Goal: Information Seeking & Learning: Check status

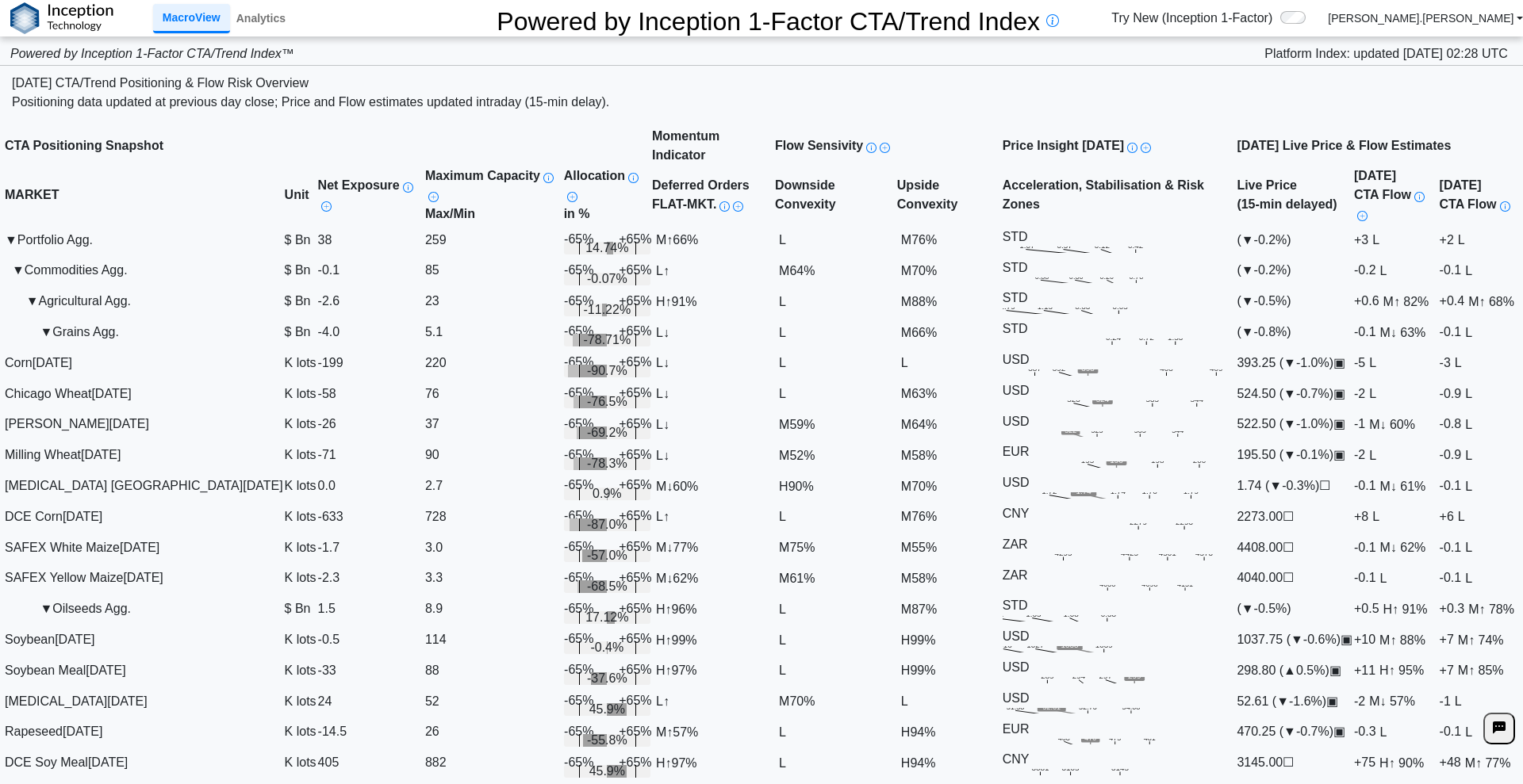
click at [54, 348] on td "▼ Grains Agg." at bounding box center [144, 332] width 280 height 31
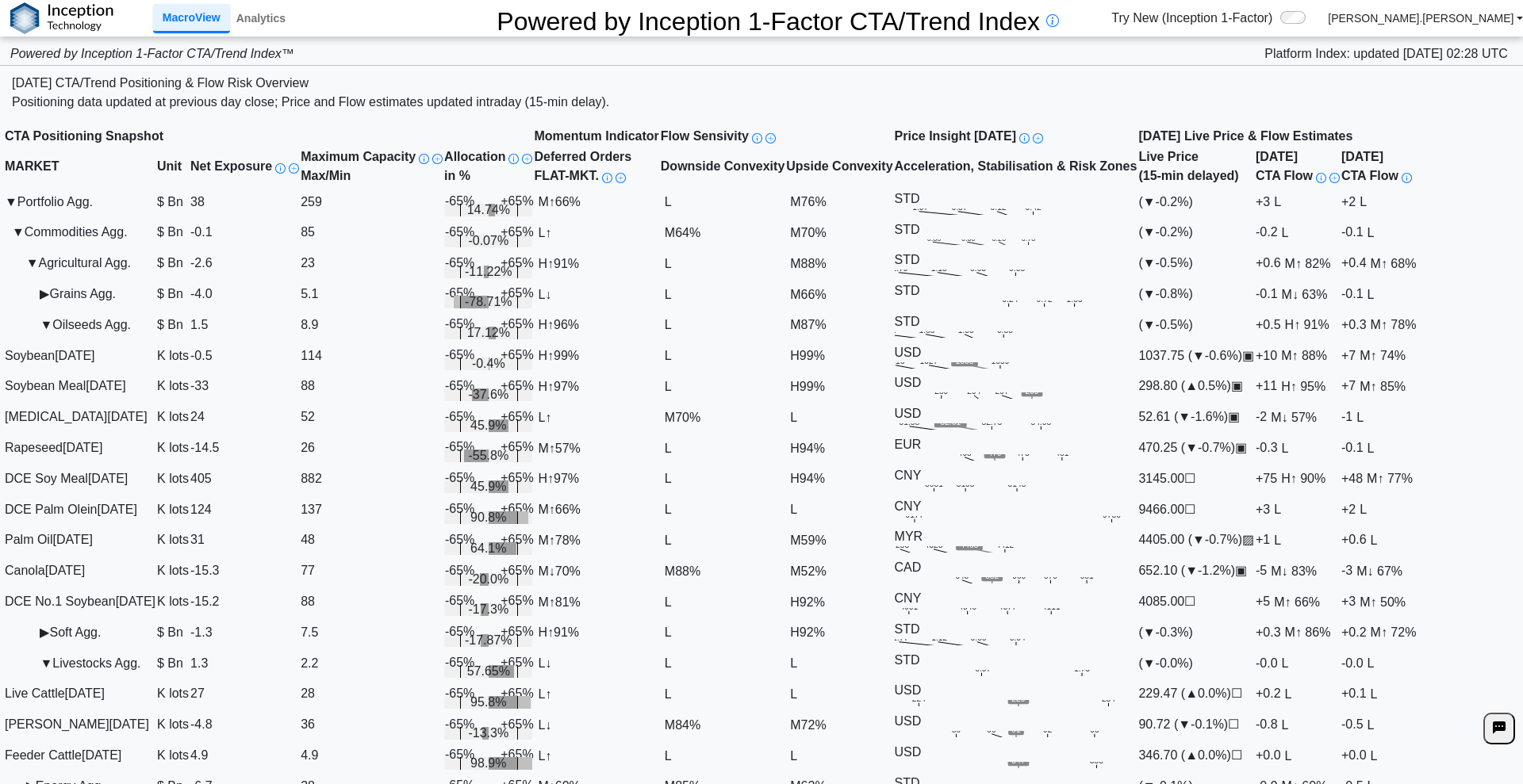
click at [74, 340] on td "▼ Oilseeds Agg." at bounding box center [81, 324] width 153 height 31
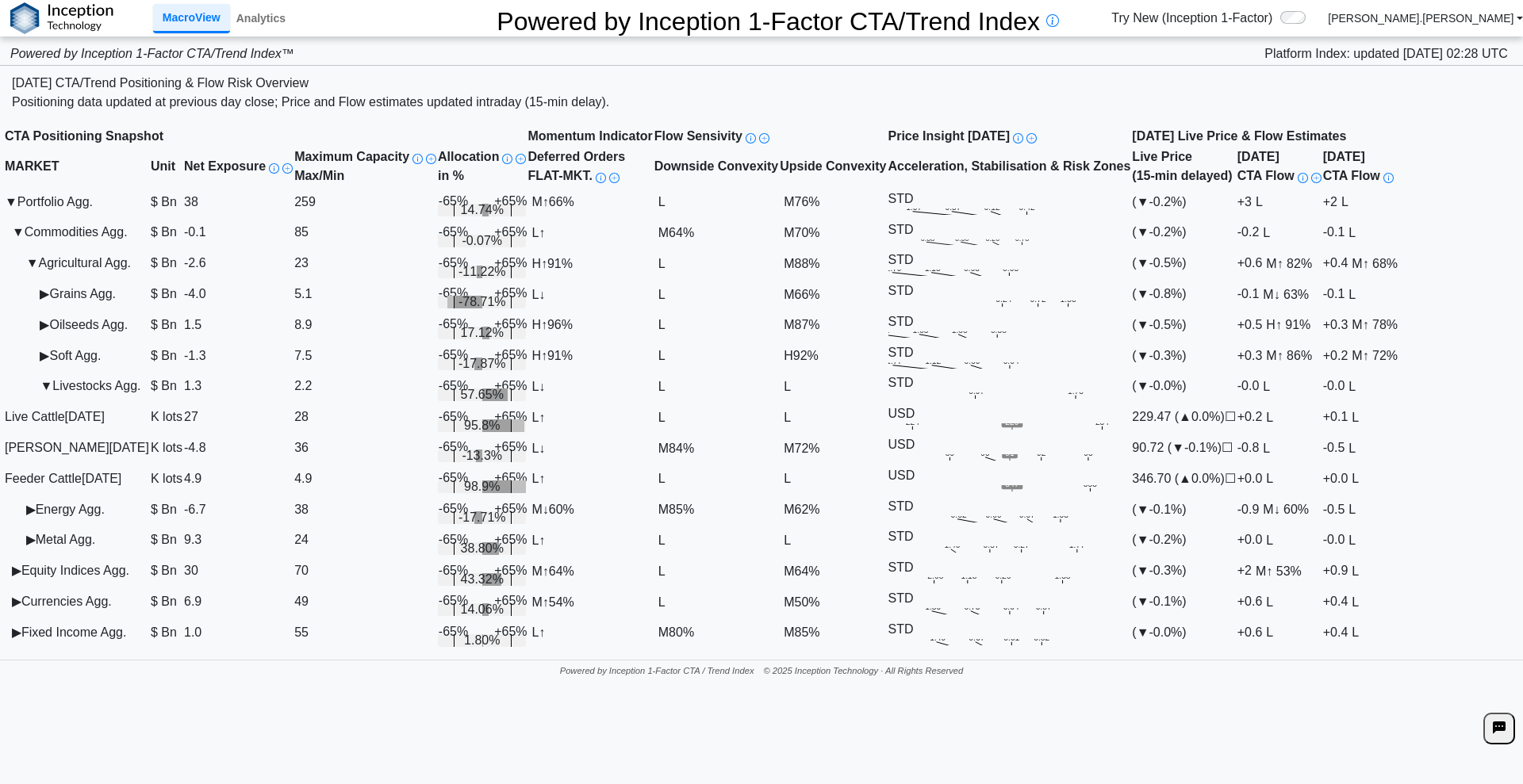
click at [81, 402] on td "▼ Livestocks Agg." at bounding box center [77, 386] width 146 height 31
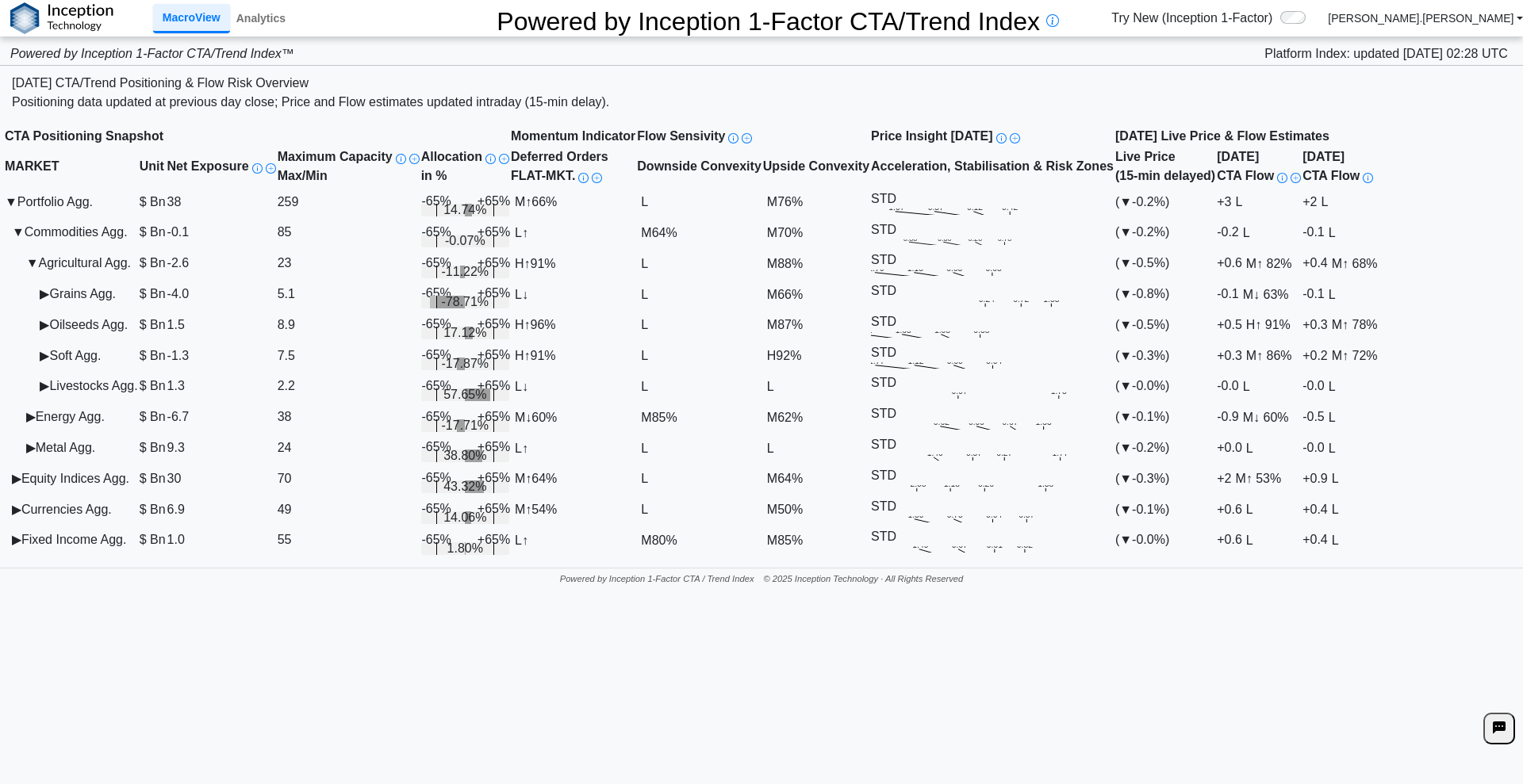
scroll to position [35, 0]
click at [66, 433] on td "▶ Energy Agg." at bounding box center [72, 417] width 135 height 31
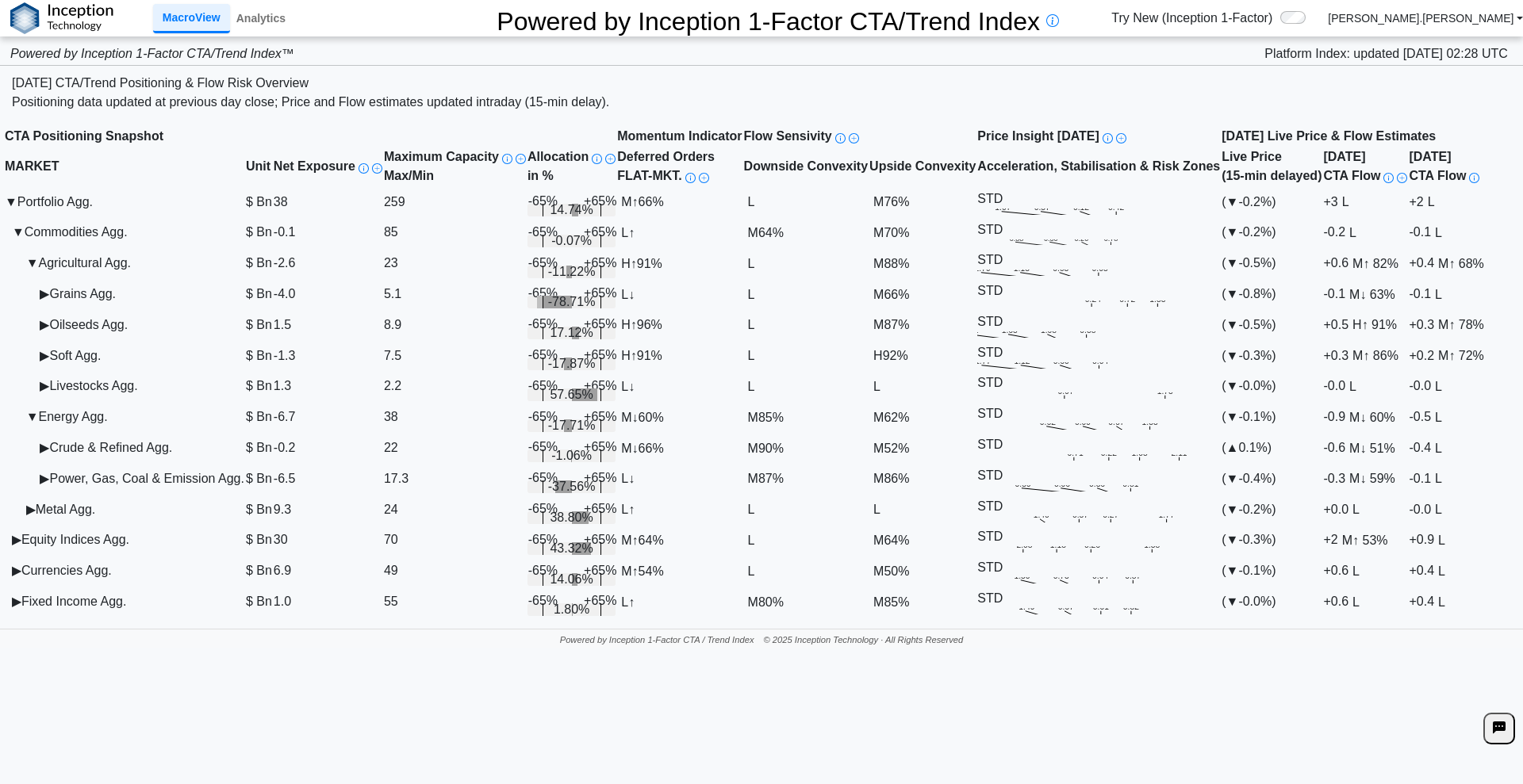
scroll to position [82, 0]
click at [119, 524] on td "▶ Metal Agg." at bounding box center [125, 509] width 241 height 31
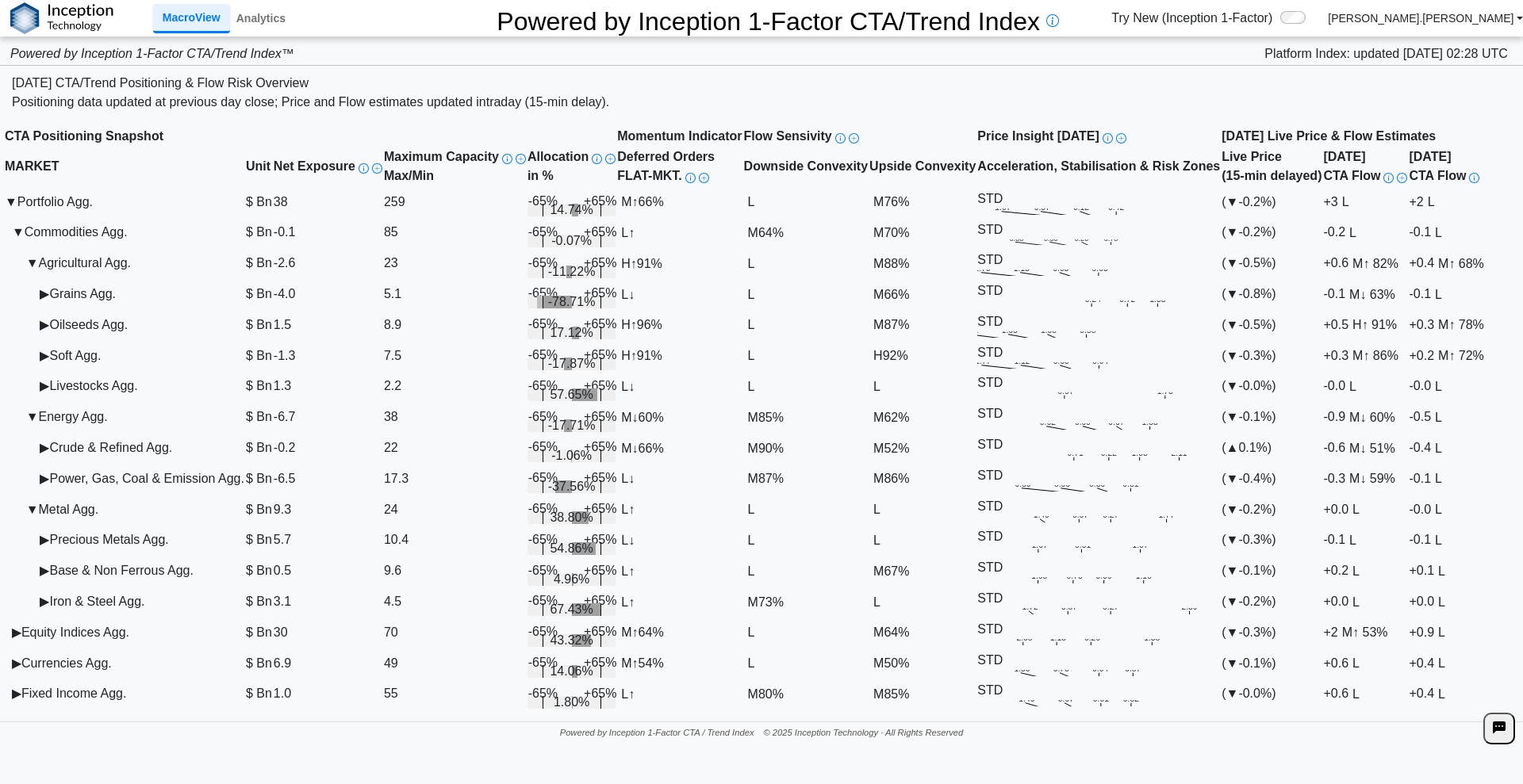
scroll to position [216, 0]
click at [112, 600] on td "▶ Iron & Steel Agg." at bounding box center [125, 602] width 241 height 31
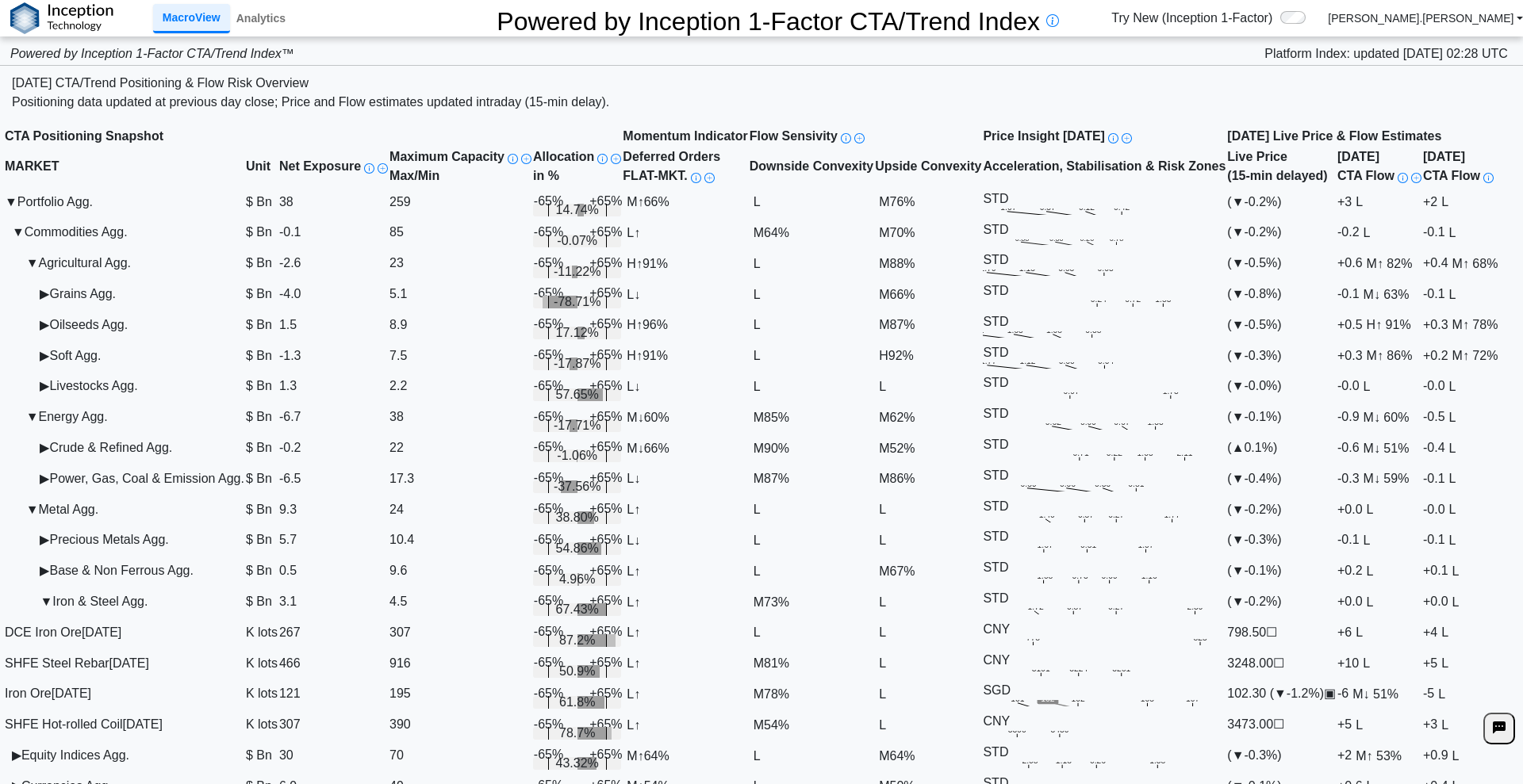
click at [108, 587] on td "▼ Iron & Steel Agg." at bounding box center [125, 602] width 241 height 31
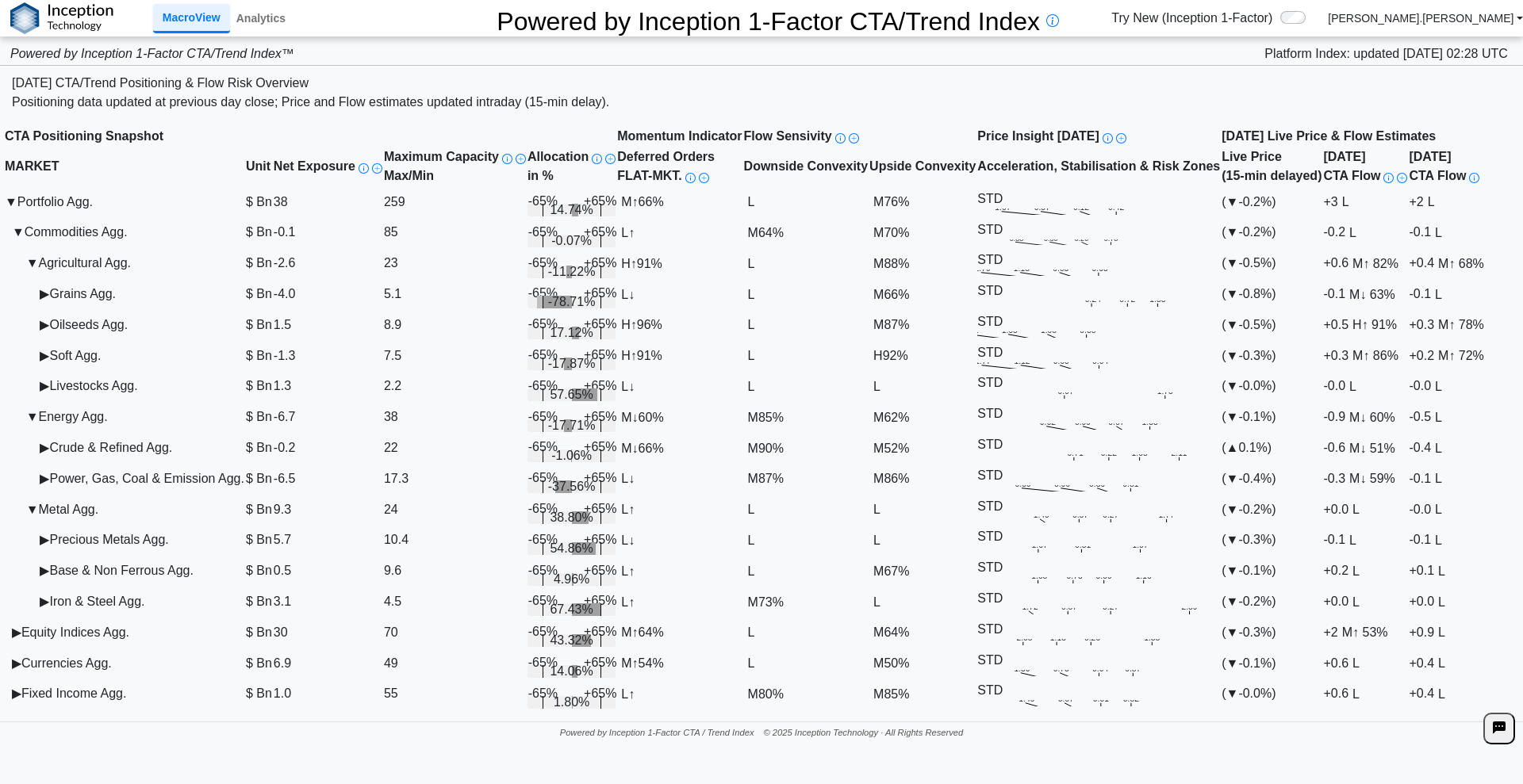
click at [111, 524] on td "▶ Precious Metals Agg." at bounding box center [125, 539] width 241 height 31
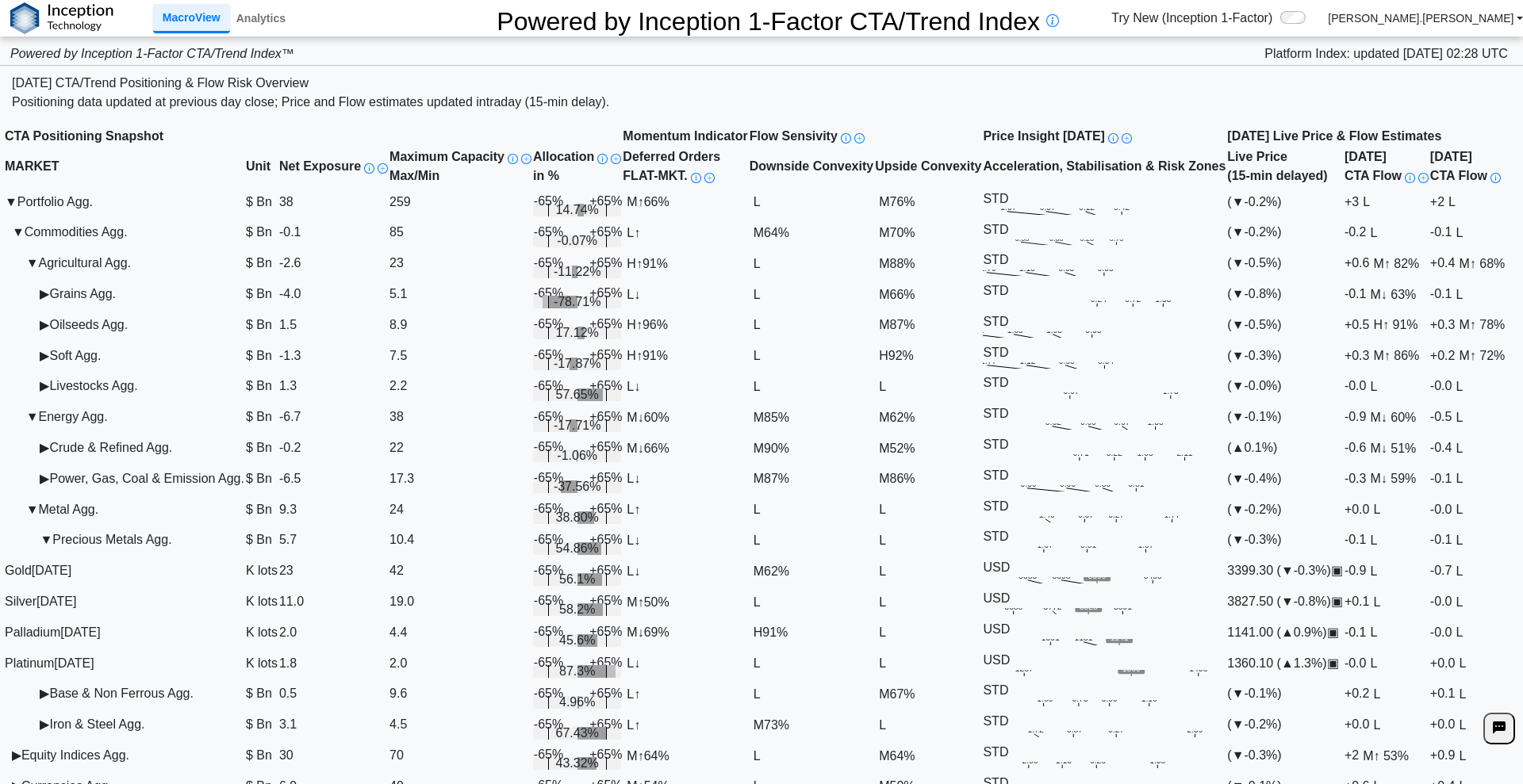
scroll to position [305, 0]
click at [185, 679] on td "▶ Base & Non Ferrous Agg." at bounding box center [125, 694] width 241 height 31
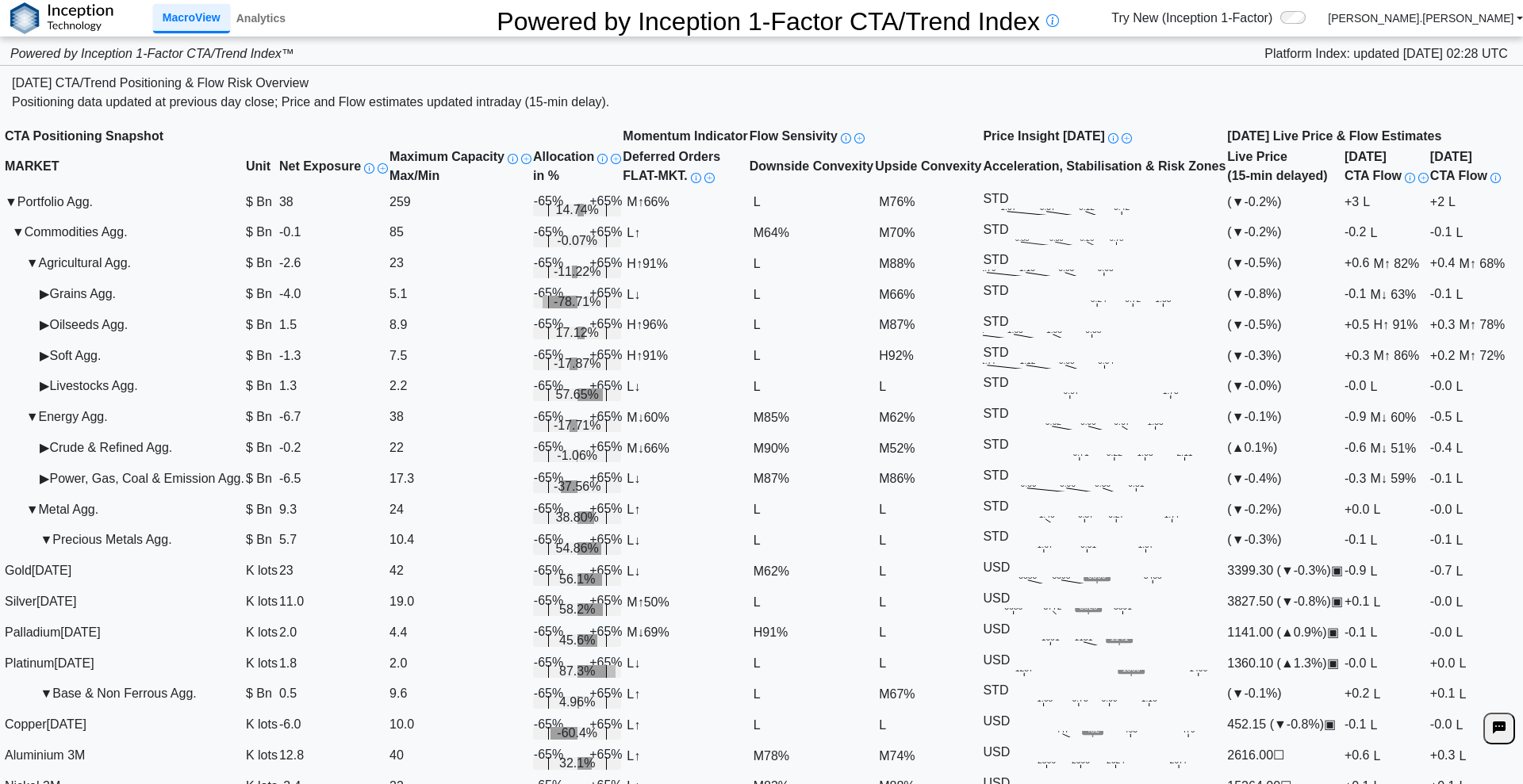
click at [115, 524] on td "▼ Precious Metals Agg." at bounding box center [125, 539] width 241 height 31
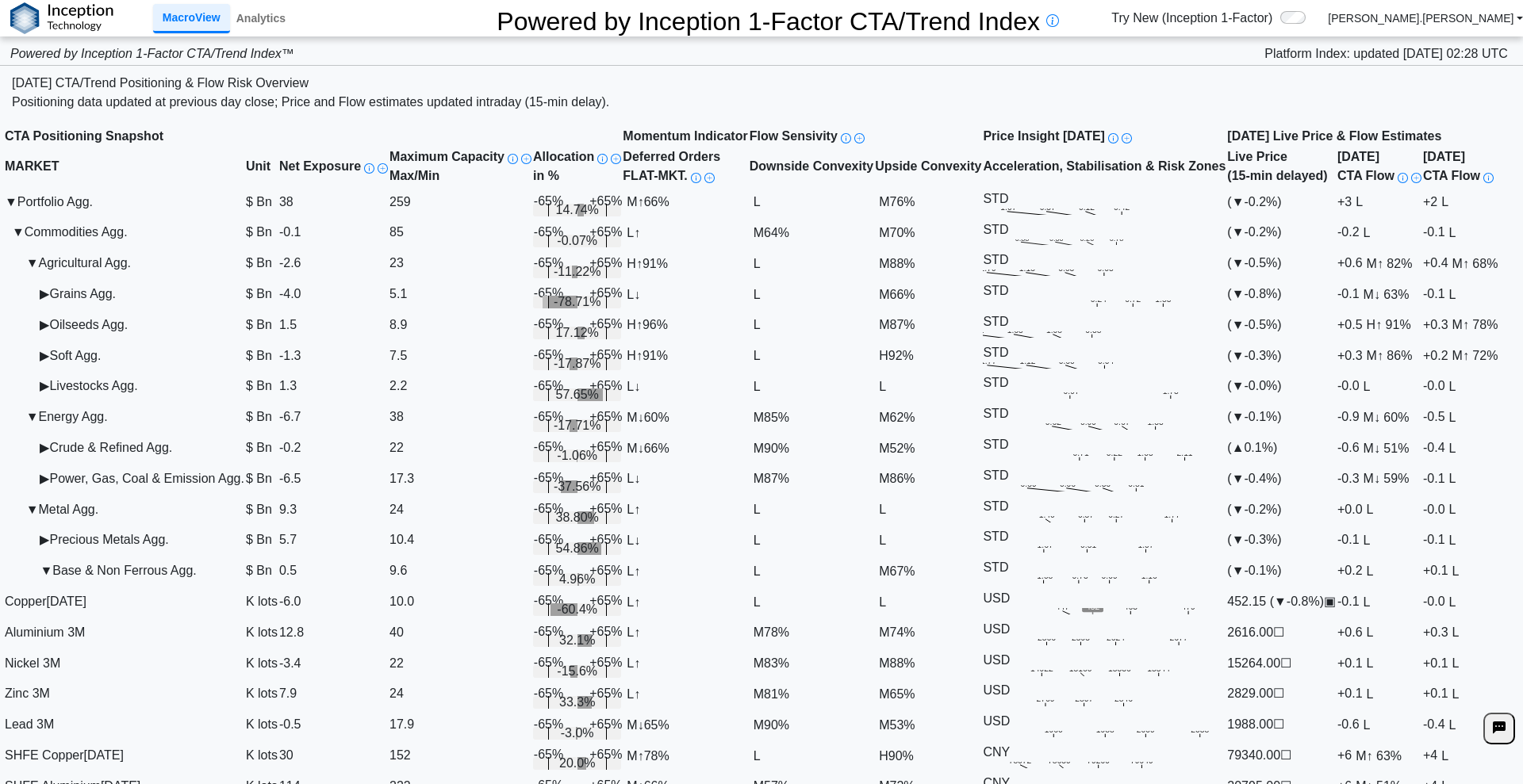
click at [141, 463] on td "▶ Power, Gas, Coal & Emission Agg." at bounding box center [125, 478] width 241 height 31
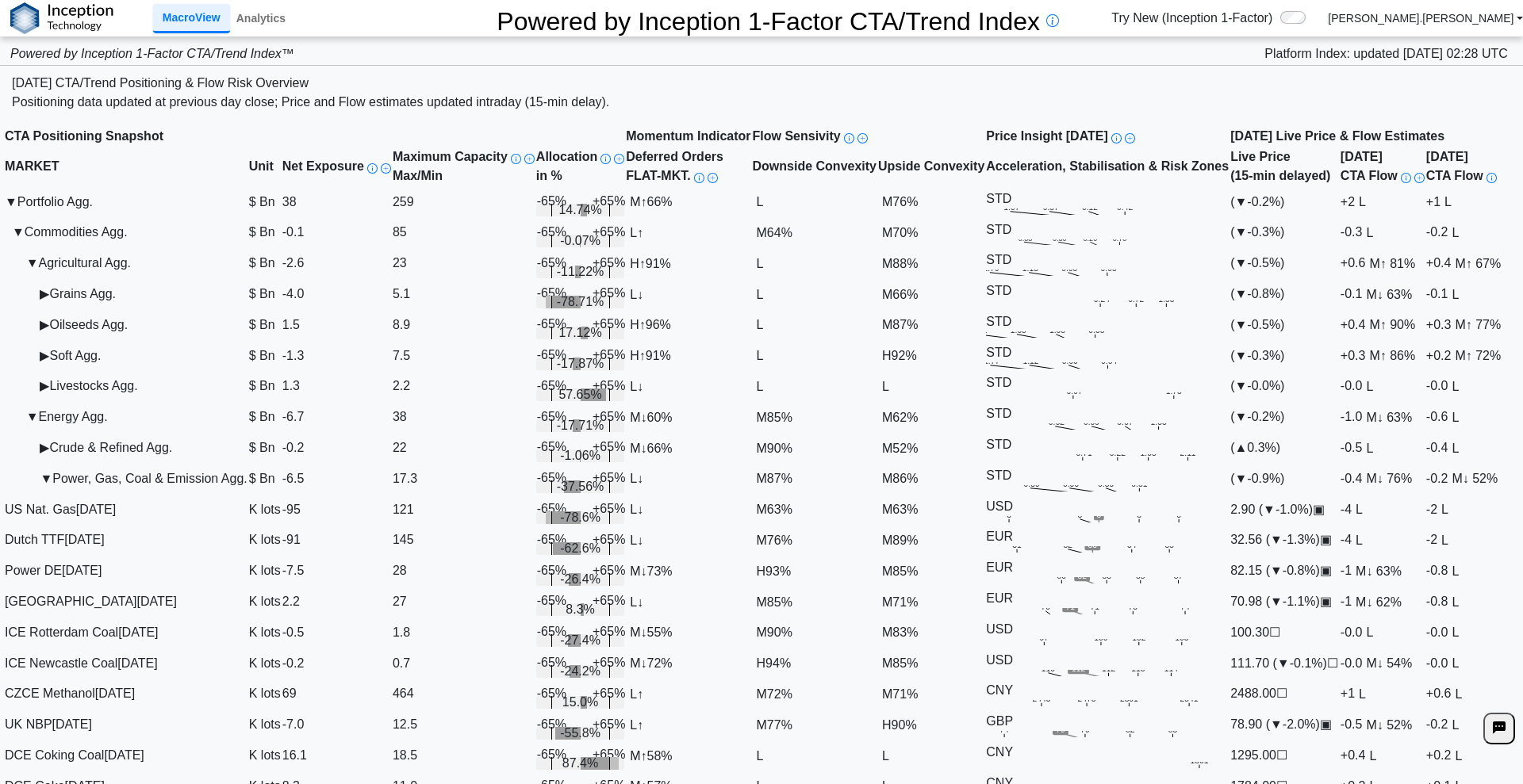
scroll to position [360, 0]
click at [87, 500] on div "US Nat. Gas [DATE]" at bounding box center [125, 510] width 243 height 19
